Goal: Information Seeking & Learning: Learn about a topic

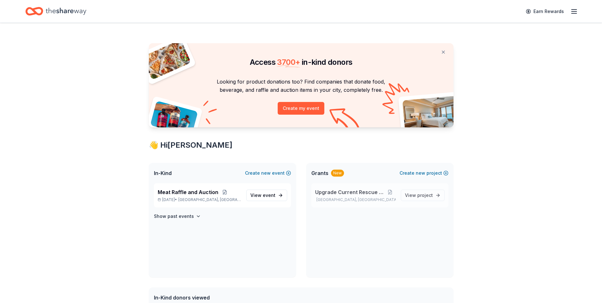
click at [330, 191] on span "Upgrade Current Rescue Toosl" at bounding box center [349, 192] width 69 height 8
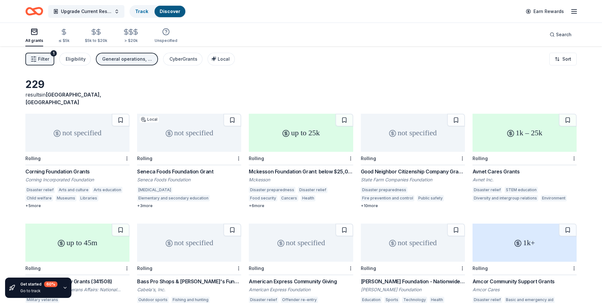
click at [38, 56] on span "Filter" at bounding box center [43, 59] width 11 height 8
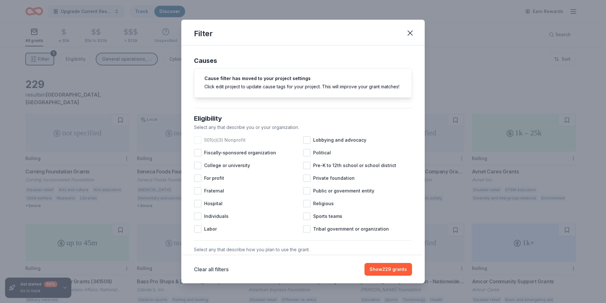
click at [198, 144] on div at bounding box center [198, 140] width 8 height 8
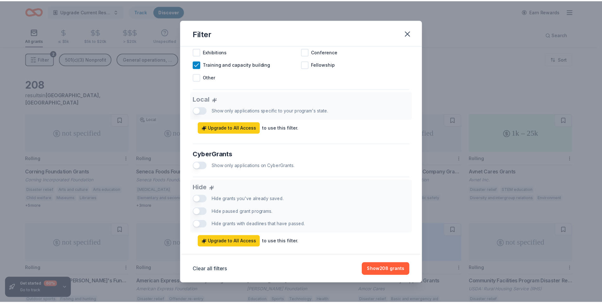
scroll to position [336, 0]
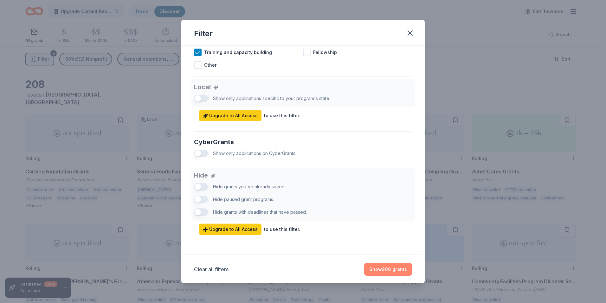
click at [384, 271] on button "Show 208 grants" at bounding box center [388, 269] width 48 height 13
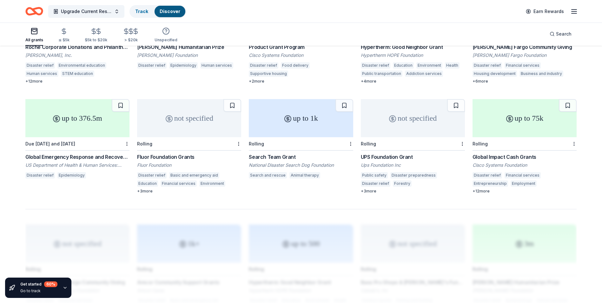
scroll to position [349, 0]
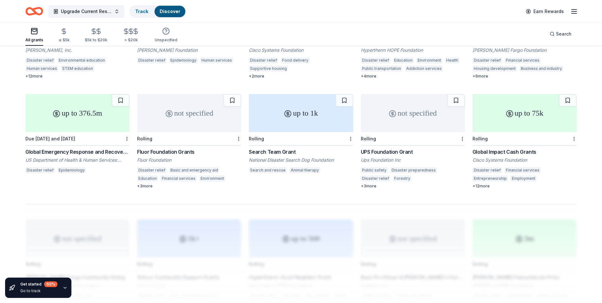
click at [409, 106] on div "not specified" at bounding box center [413, 113] width 104 height 38
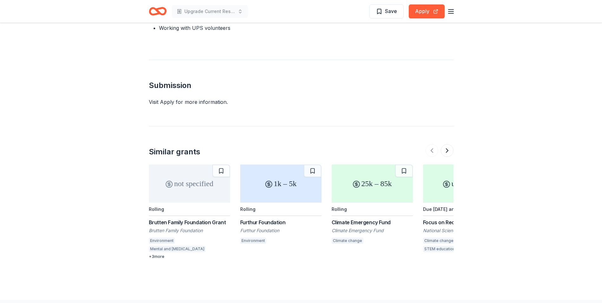
scroll to position [476, 0]
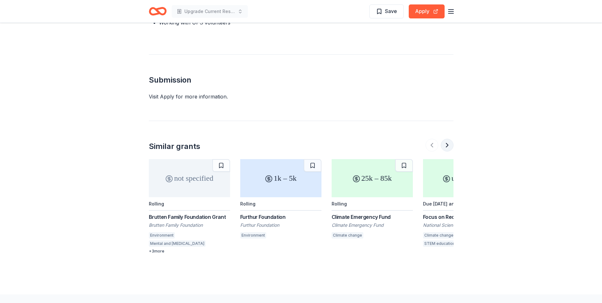
click at [445, 139] on button at bounding box center [446, 145] width 13 height 13
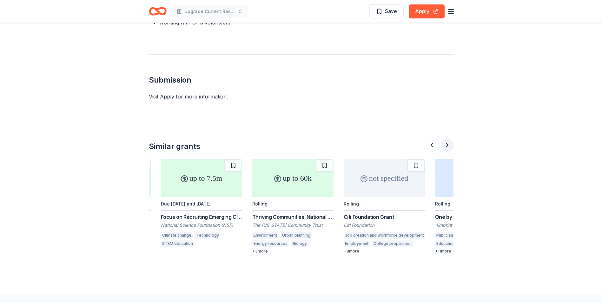
scroll to position [0, 274]
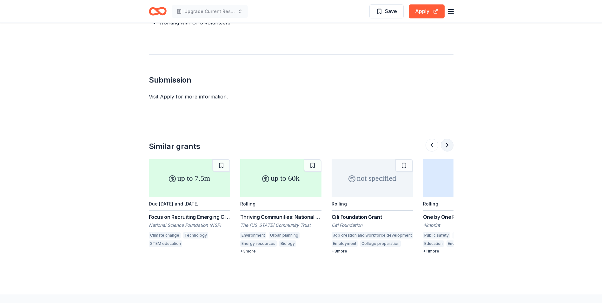
click at [445, 139] on button at bounding box center [446, 145] width 13 height 13
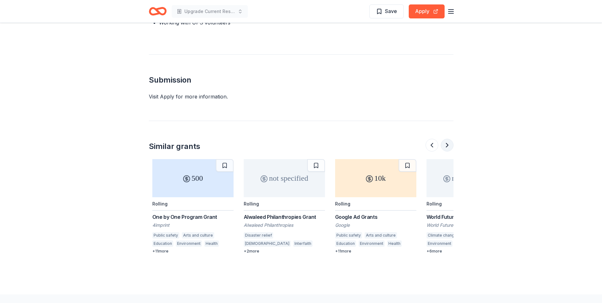
scroll to position [0, 548]
